Goal: Register for event/course

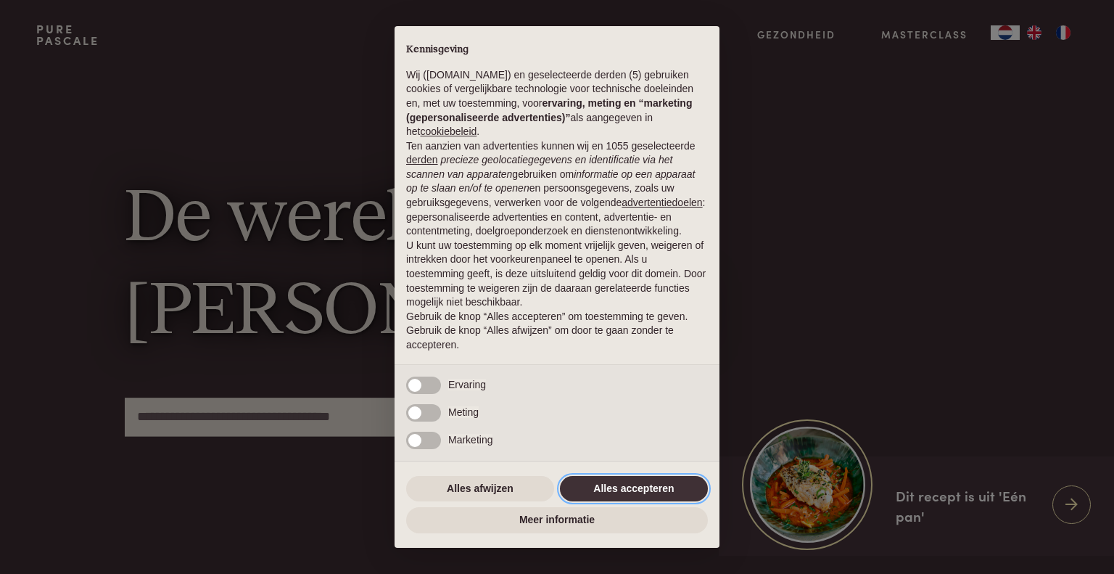
click at [580, 492] on button "Alles accepteren" at bounding box center [634, 489] width 148 height 26
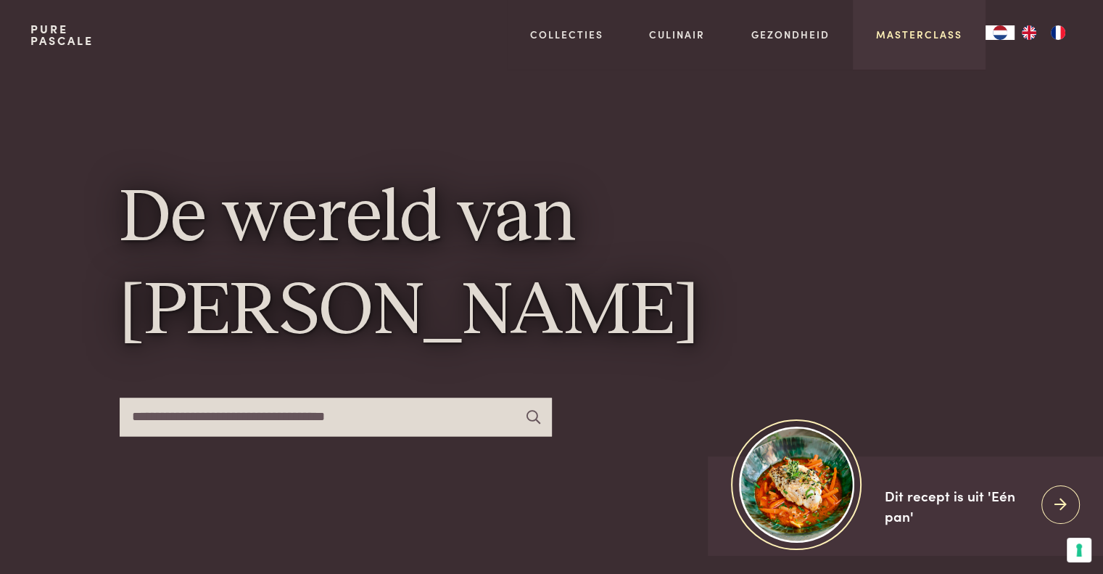
click at [914, 33] on link "Masterclass" at bounding box center [919, 34] width 86 height 15
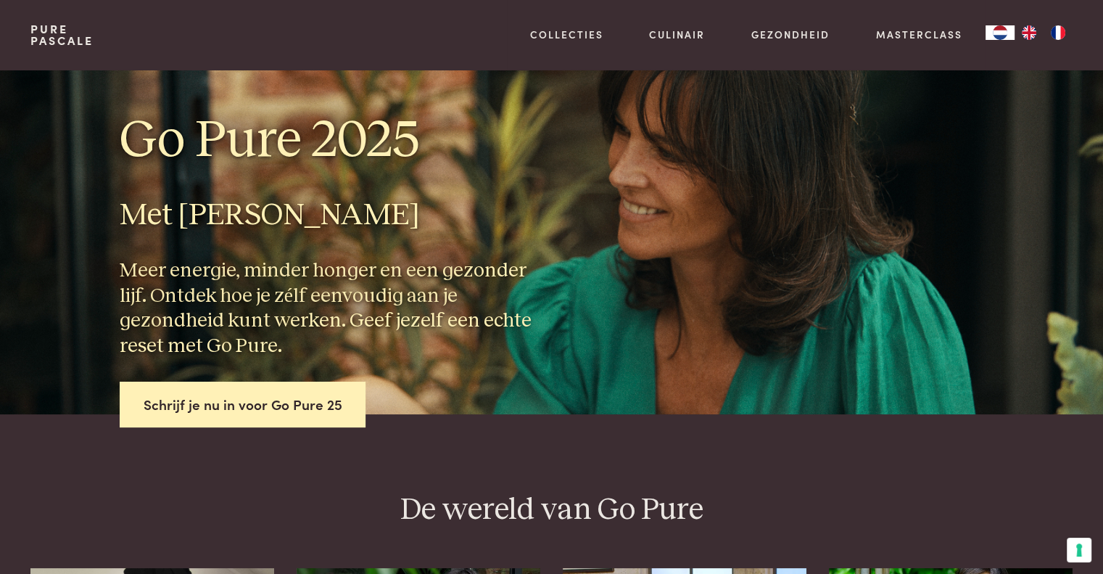
drag, startPoint x: 511, startPoint y: 458, endPoint x: 391, endPoint y: 488, distance: 123.3
drag, startPoint x: 391, startPoint y: 488, endPoint x: 1075, endPoint y: 31, distance: 822.3
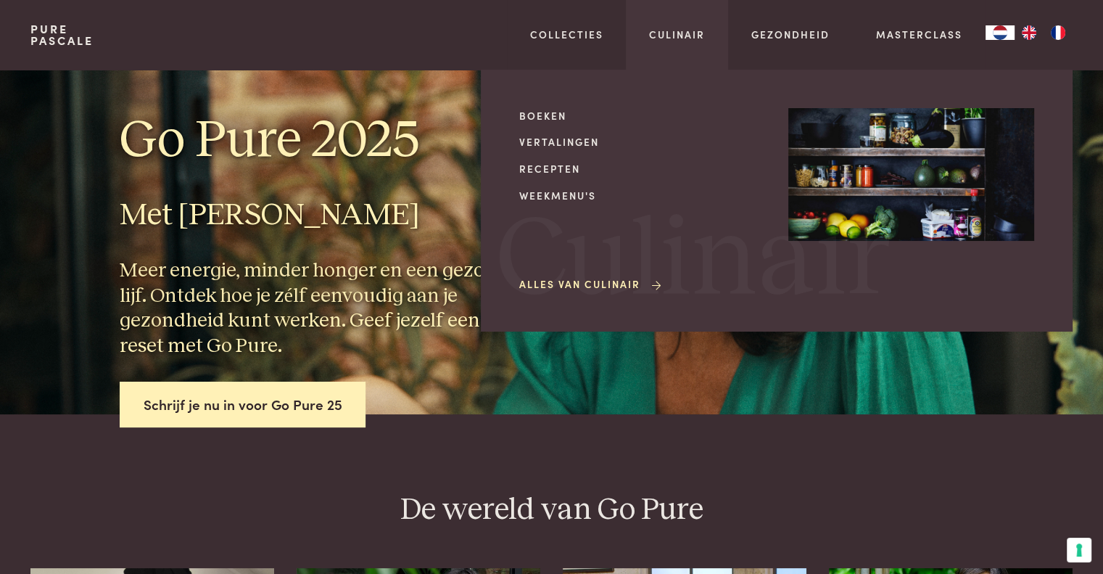
drag, startPoint x: 1075, startPoint y: 31, endPoint x: 641, endPoint y: 69, distance: 436.2
click at [641, 69] on div "Culinair Boeken Vertalingen Recepten Weekmenu's Alles van Culinair Culinair" at bounding box center [677, 35] width 102 height 70
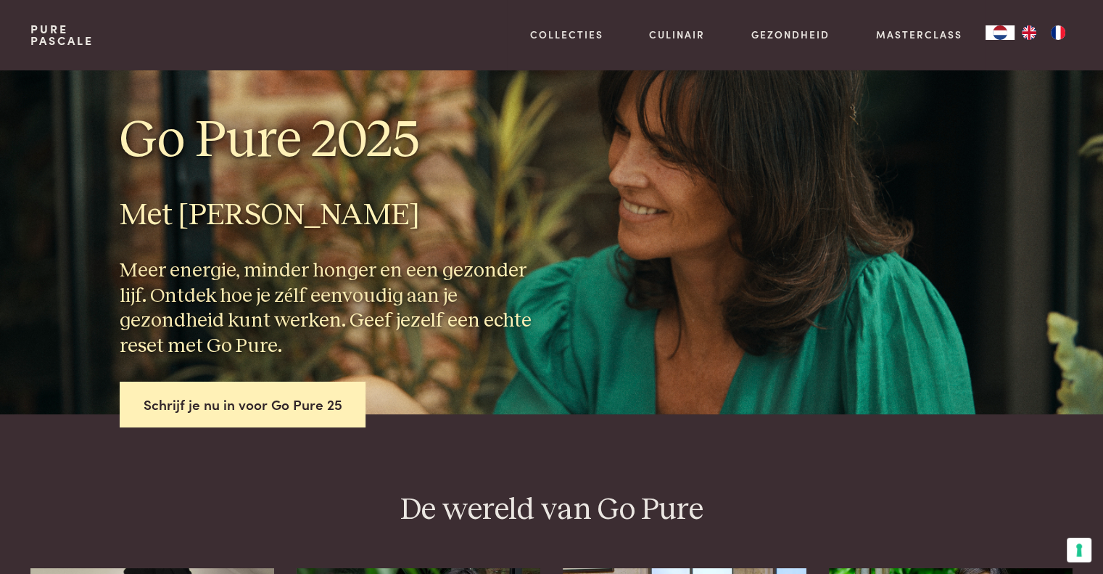
click at [60, 44] on link "Pure Pascale" at bounding box center [61, 34] width 63 height 23
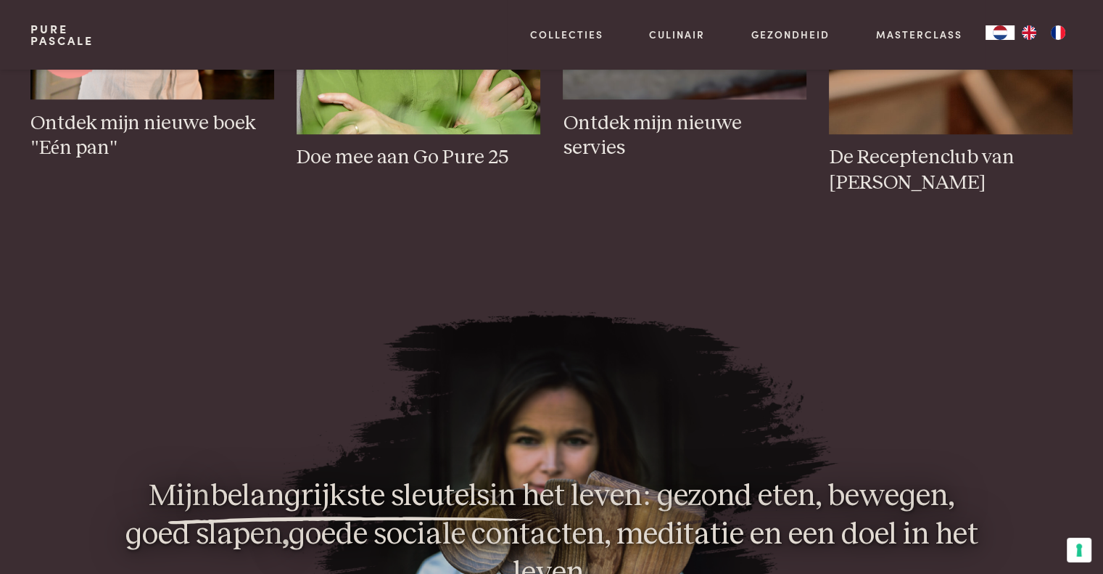
scroll to position [943, 0]
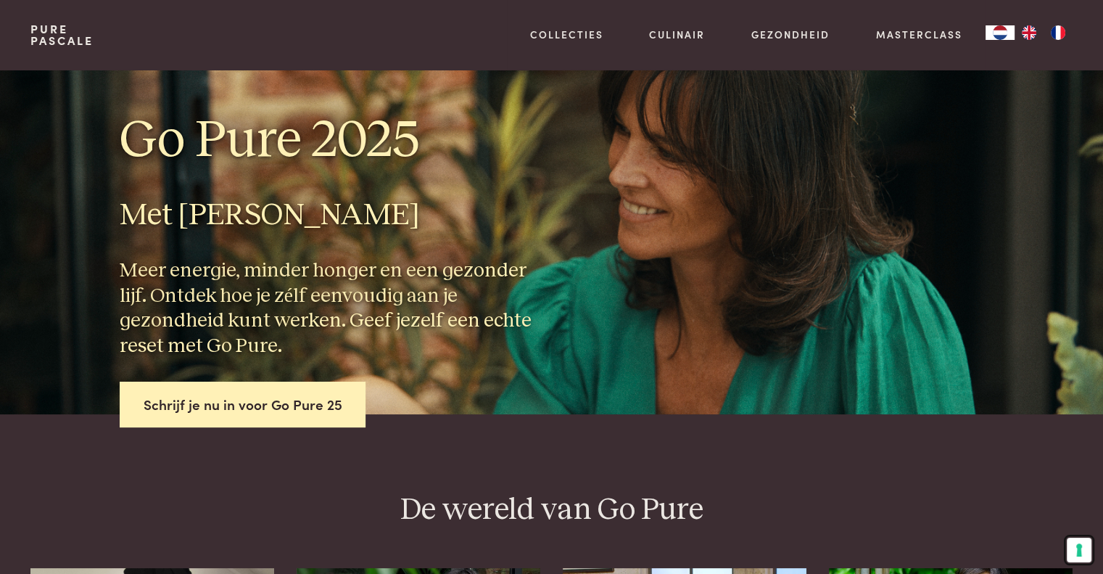
click at [1085, 548] on button "Uw voorkeuren voor toestemming voor trackingtechnologieën" at bounding box center [1079, 550] width 25 height 25
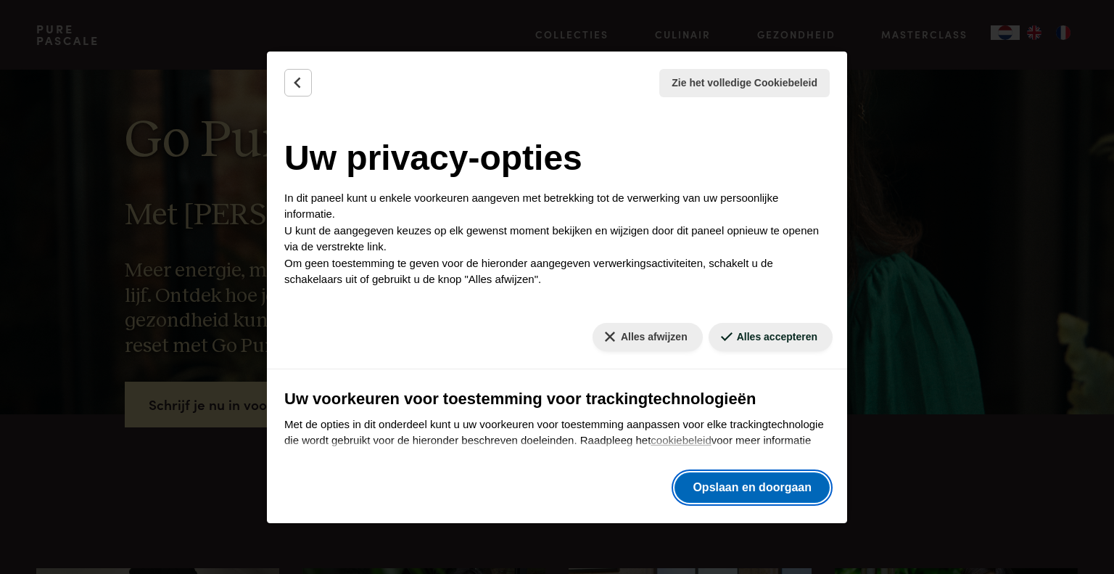
click at [798, 490] on button "Opslaan en doorgaan" at bounding box center [752, 487] width 155 height 30
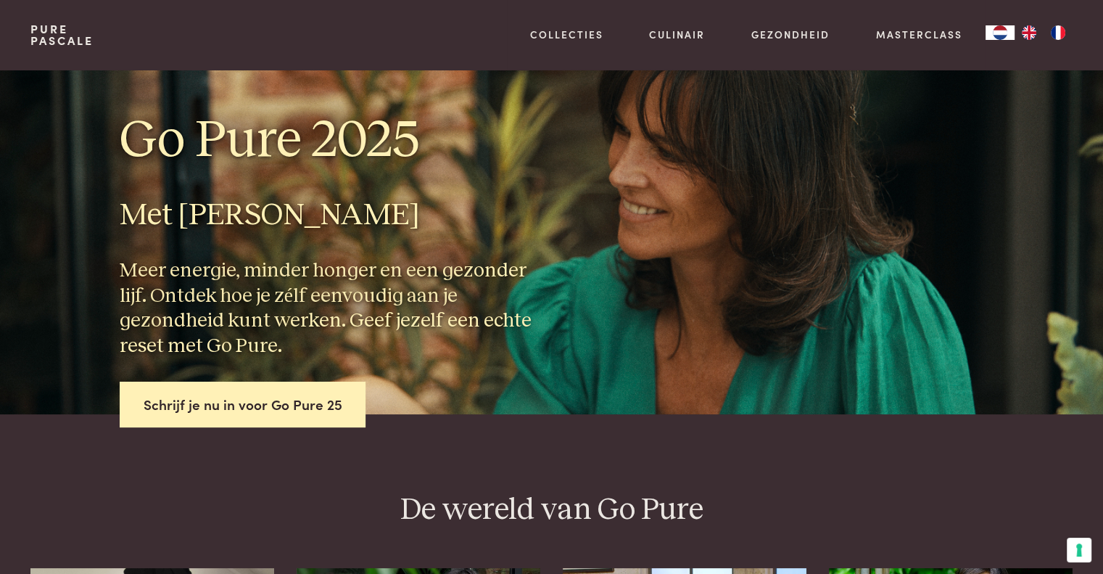
drag, startPoint x: 1073, startPoint y: 519, endPoint x: 755, endPoint y: 456, distance: 324.0
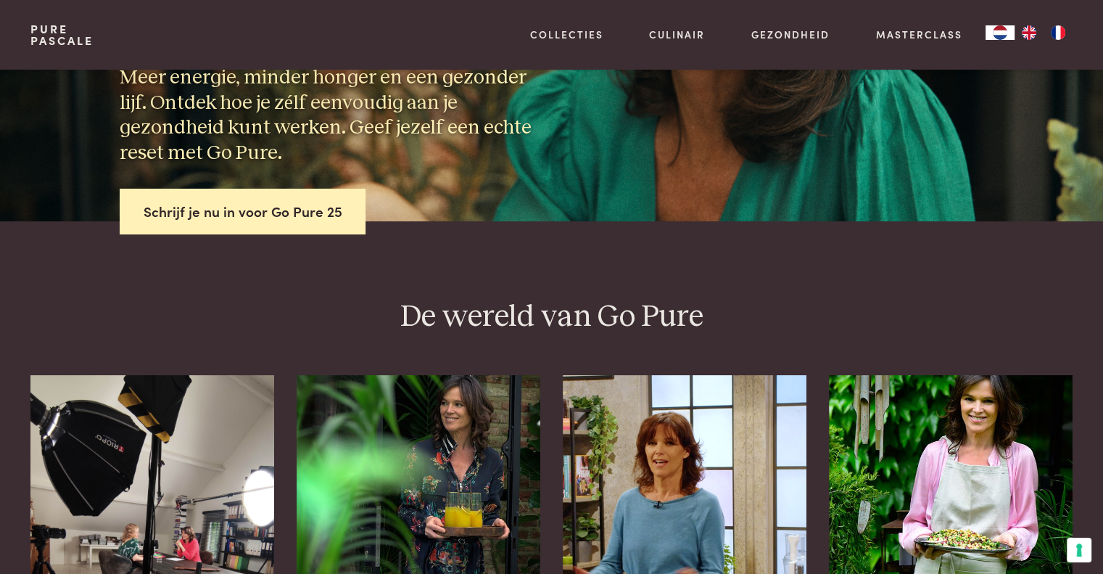
scroll to position [218, 0]
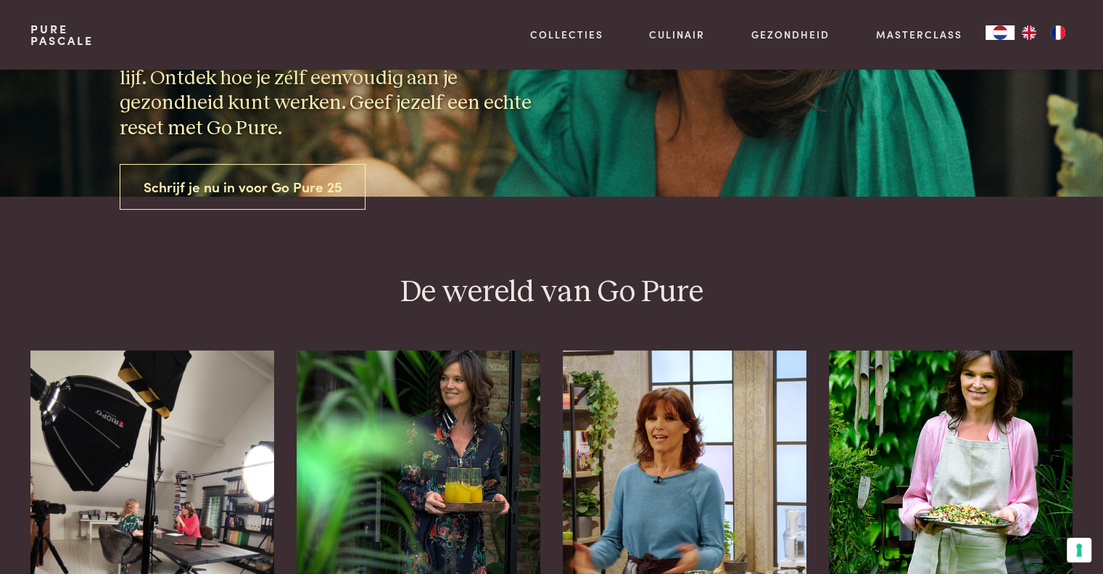
click at [317, 191] on link "Schrijf je nu in voor Go Pure 25" at bounding box center [243, 187] width 247 height 46
